Goal: Task Accomplishment & Management: Manage account settings

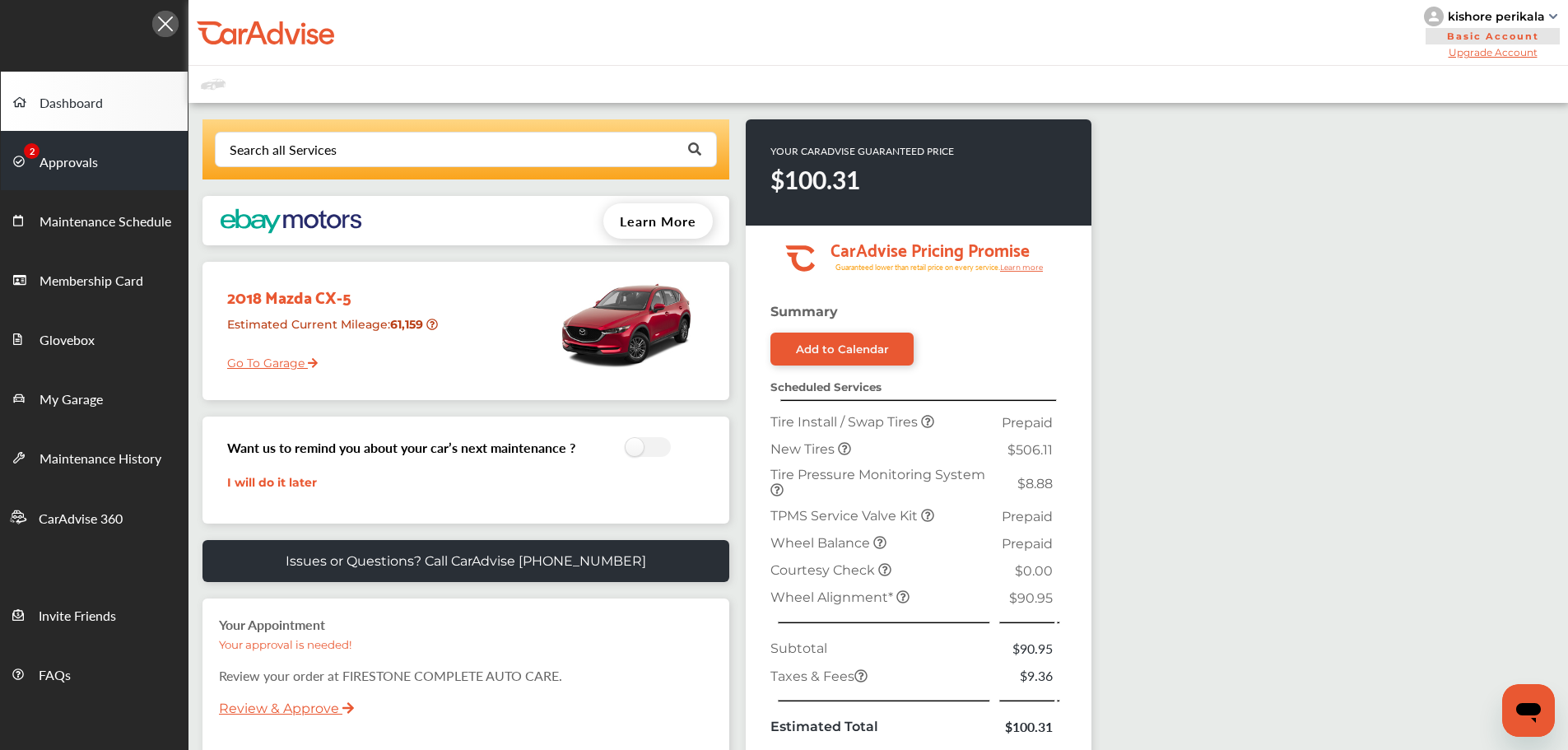
click at [57, 159] on span "Approvals" at bounding box center [69, 162] width 59 height 21
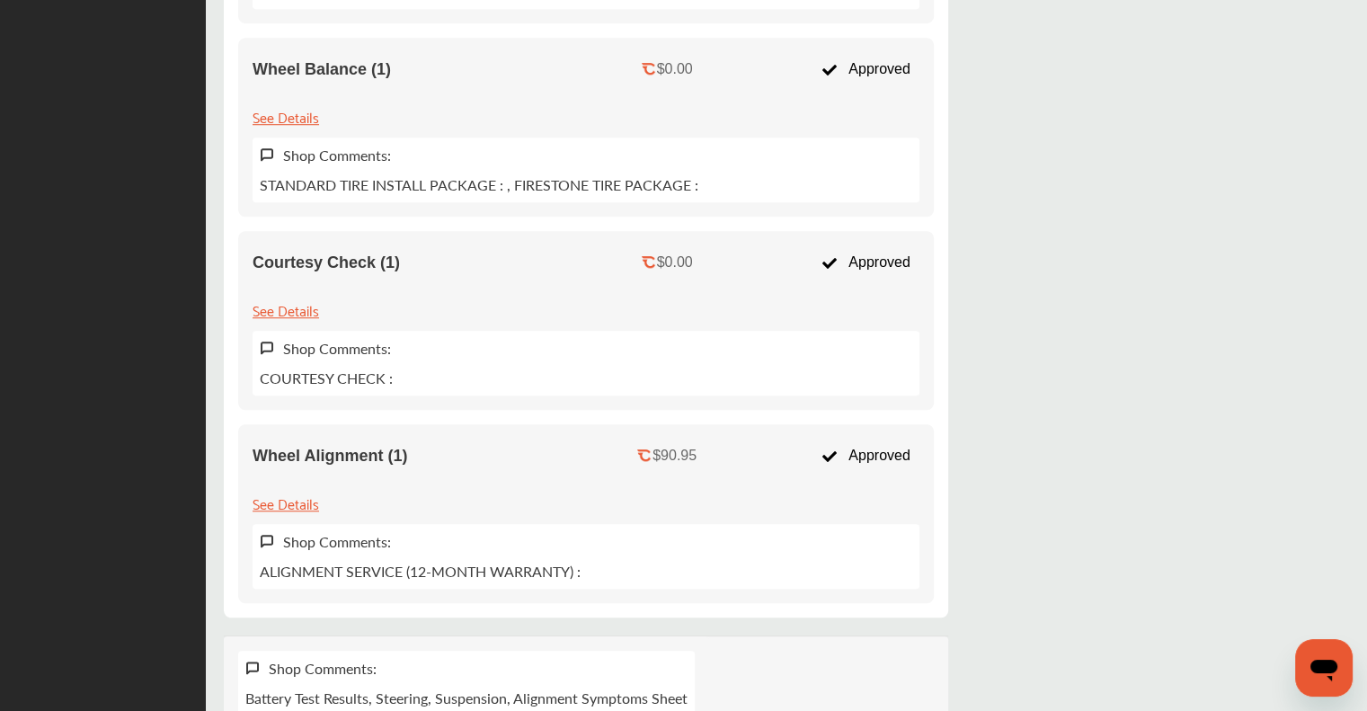
scroll to position [1426, 0]
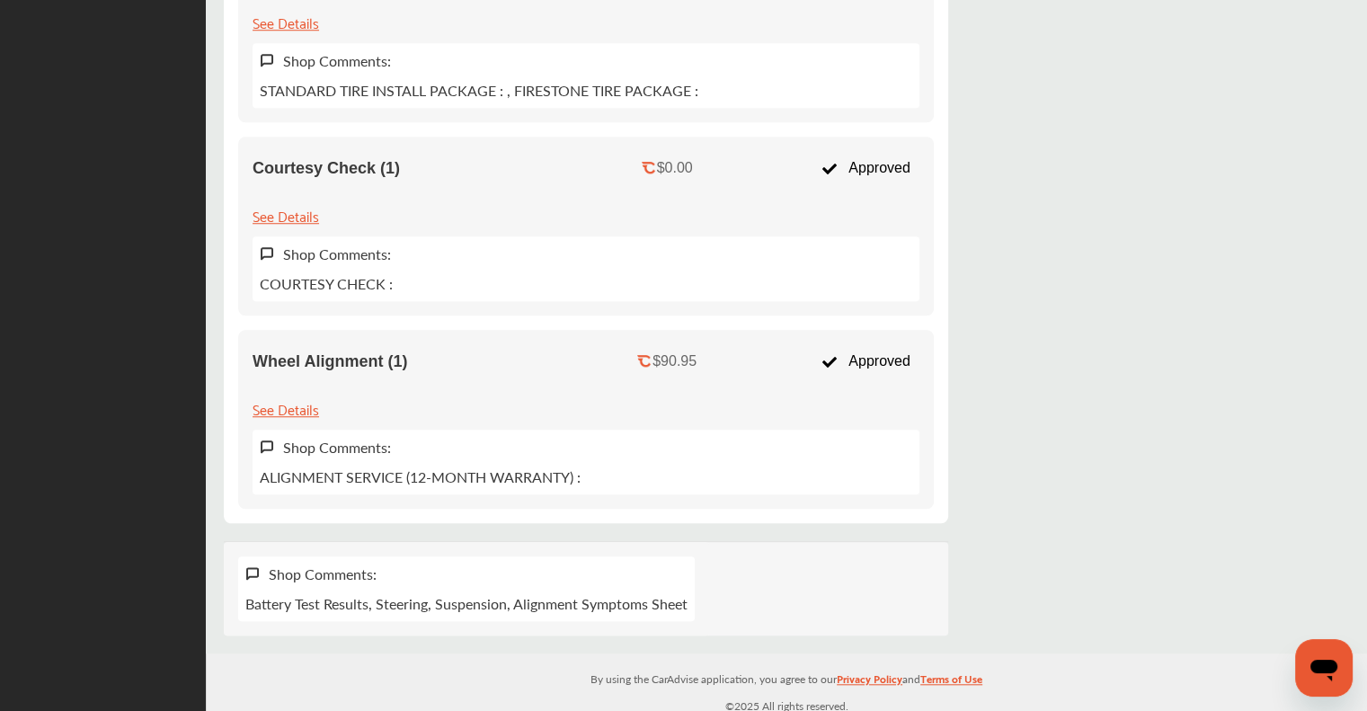
click at [276, 653] on div "By using the CarAdvise application, you agree to our Privacy Policy and Terms o…" at bounding box center [786, 685] width 1161 height 65
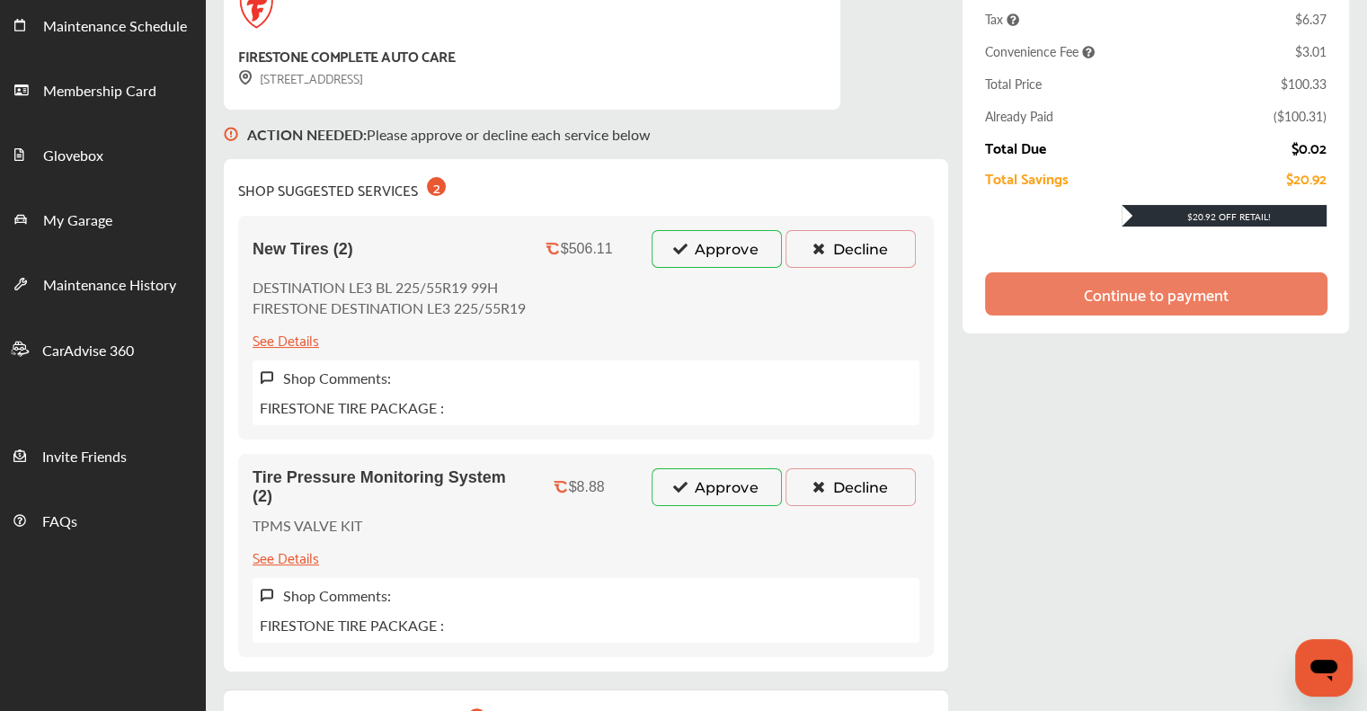
scroll to position [360, 0]
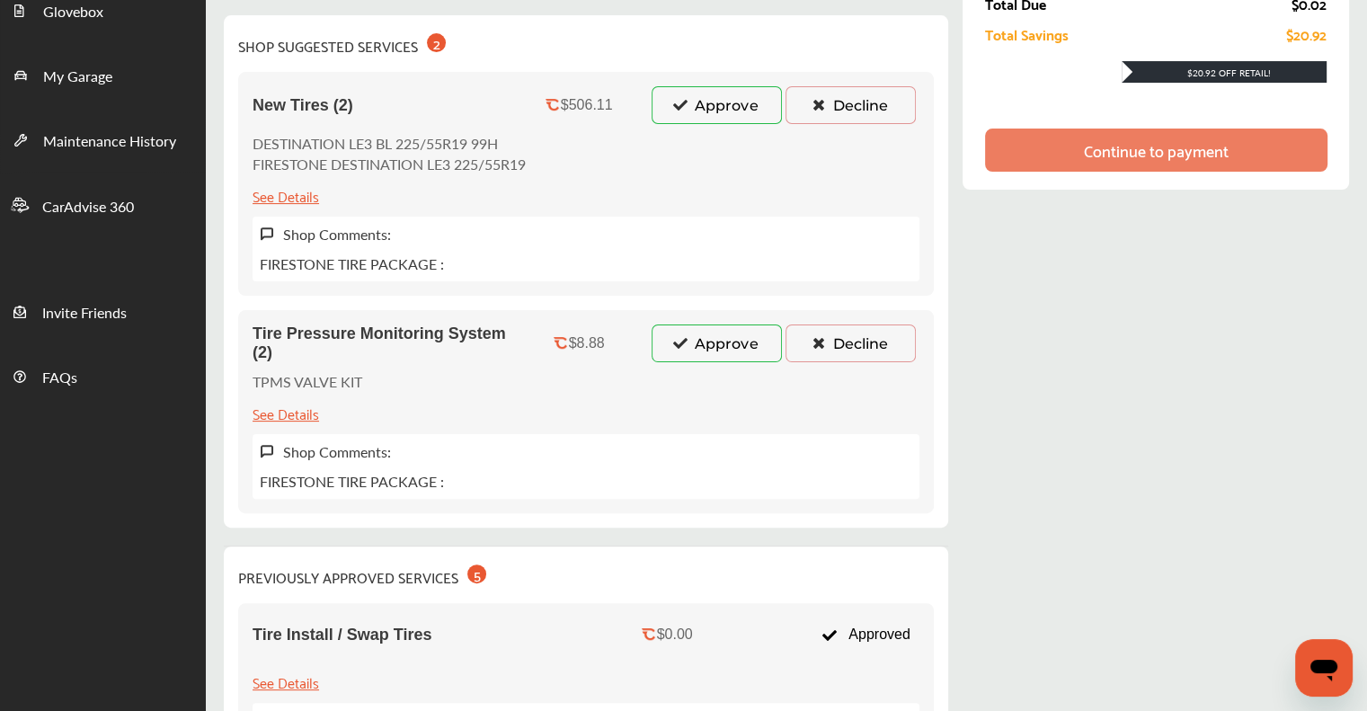
drag, startPoint x: 1181, startPoint y: 209, endPoint x: 1179, endPoint y: 200, distance: 9.2
